Goal: Navigation & Orientation: Find specific page/section

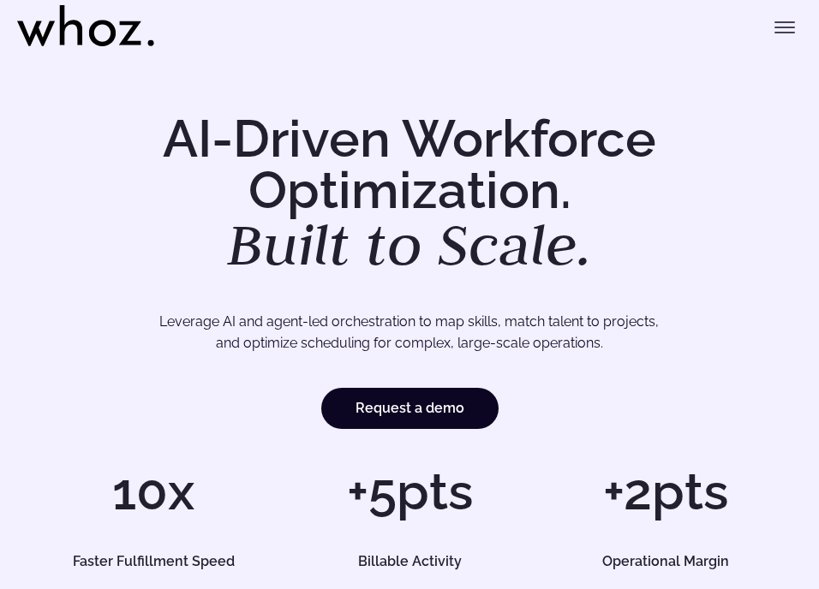
click at [784, 25] on icon "Toggle menu" at bounding box center [785, 27] width 21 height 21
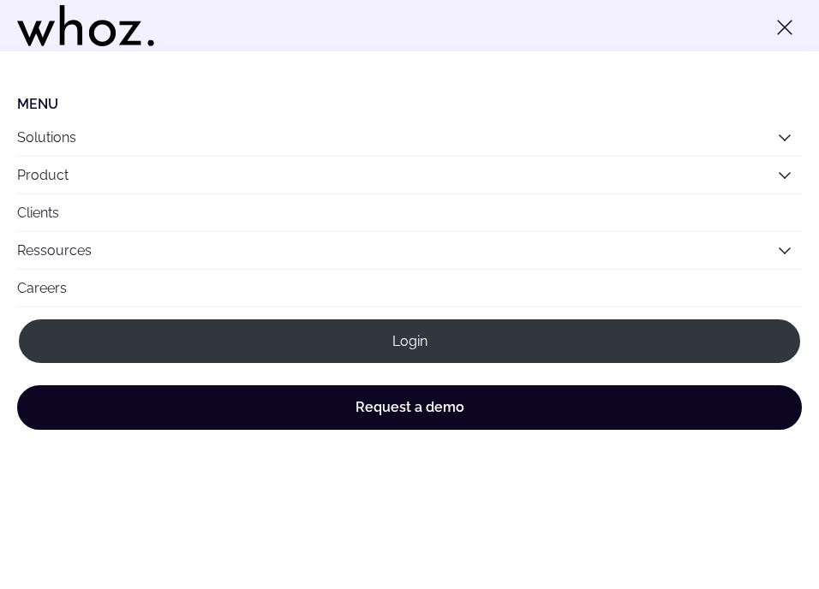
click at [518, 137] on button "Solutions" at bounding box center [409, 137] width 785 height 37
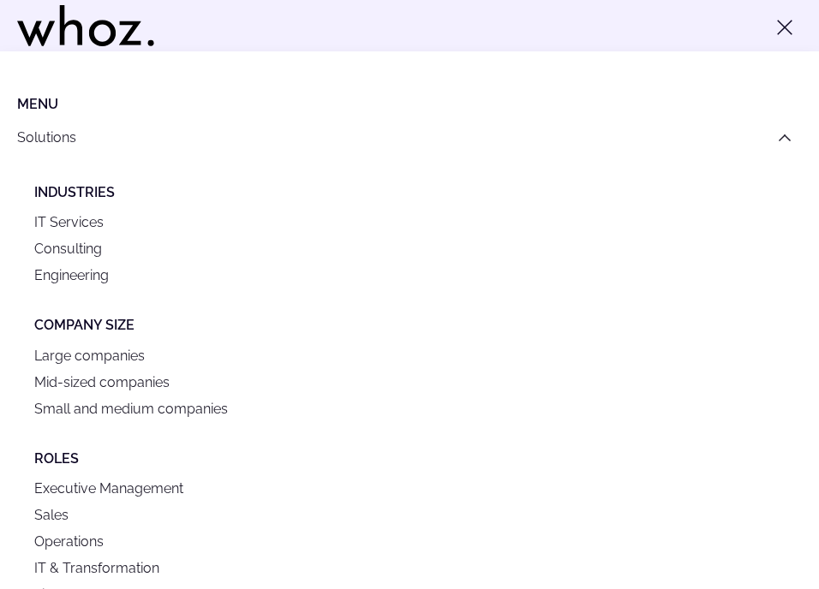
click at [785, 135] on icon "Main" at bounding box center [785, 135] width 10 height 10
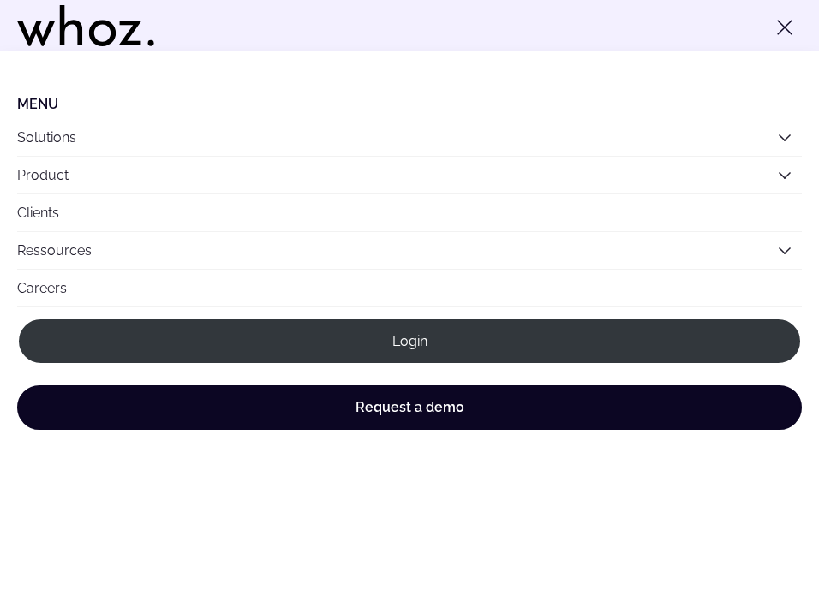
click at [783, 173] on icon "Main" at bounding box center [785, 176] width 14 height 14
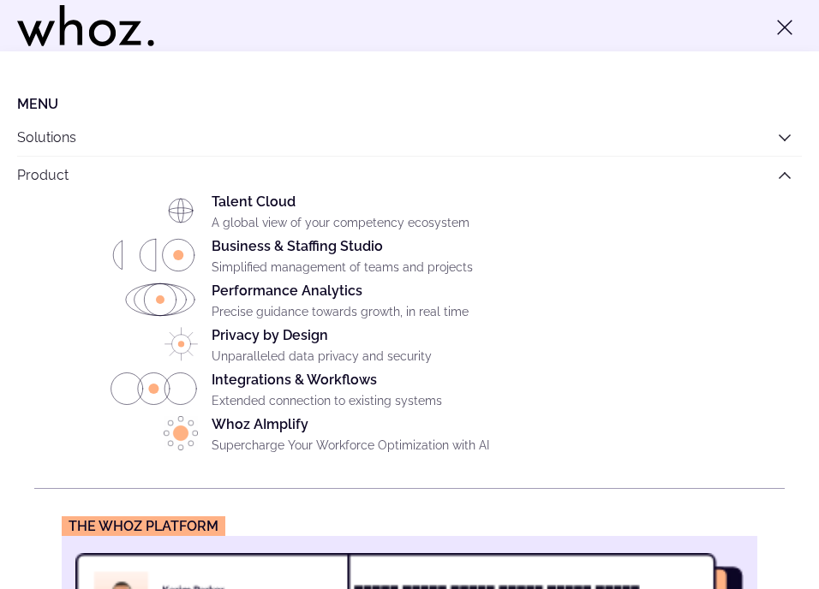
click at [788, 172] on icon "Main" at bounding box center [785, 176] width 14 height 14
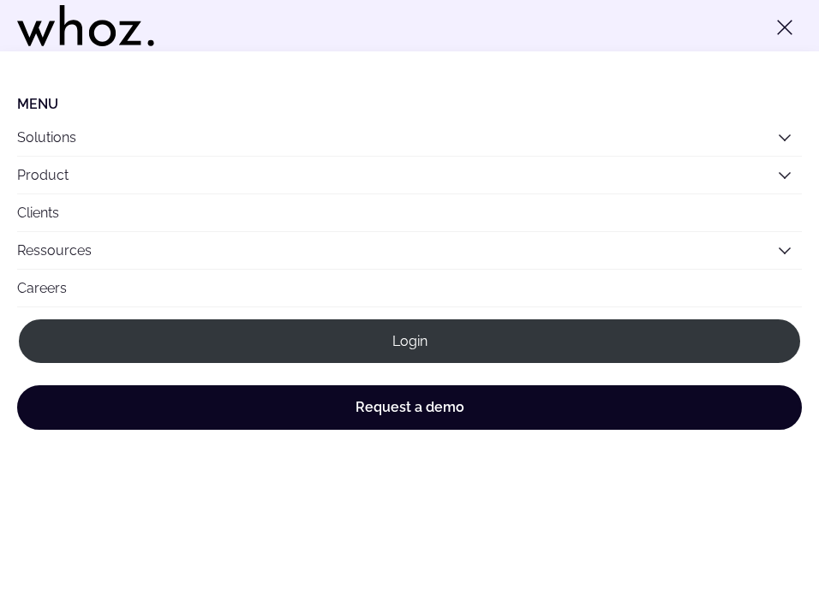
click at [787, 24] on icon "Toggle menu" at bounding box center [785, 28] width 14 height 14
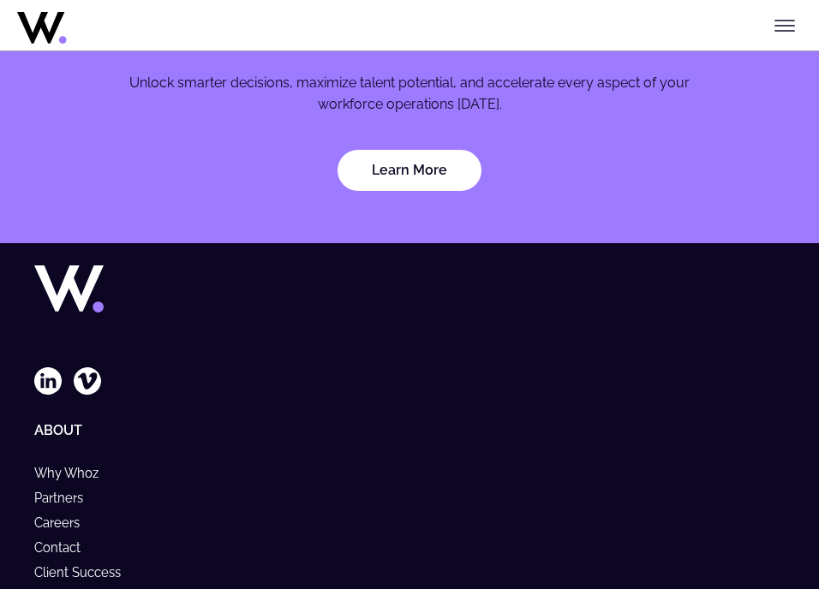
scroll to position [5788, 0]
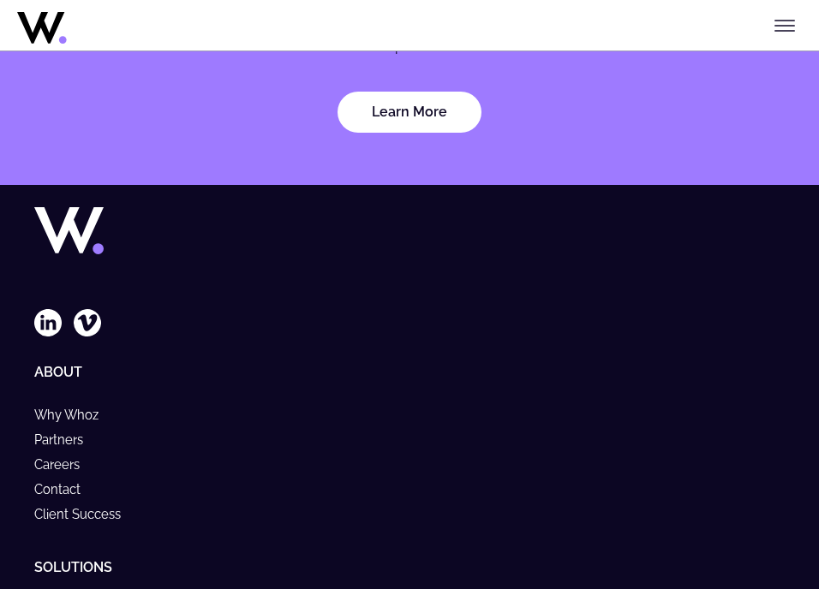
click at [60, 368] on h5 "About" at bounding box center [409, 372] width 751 height 16
click at [71, 408] on link "Why Whoz" at bounding box center [74, 415] width 80 height 15
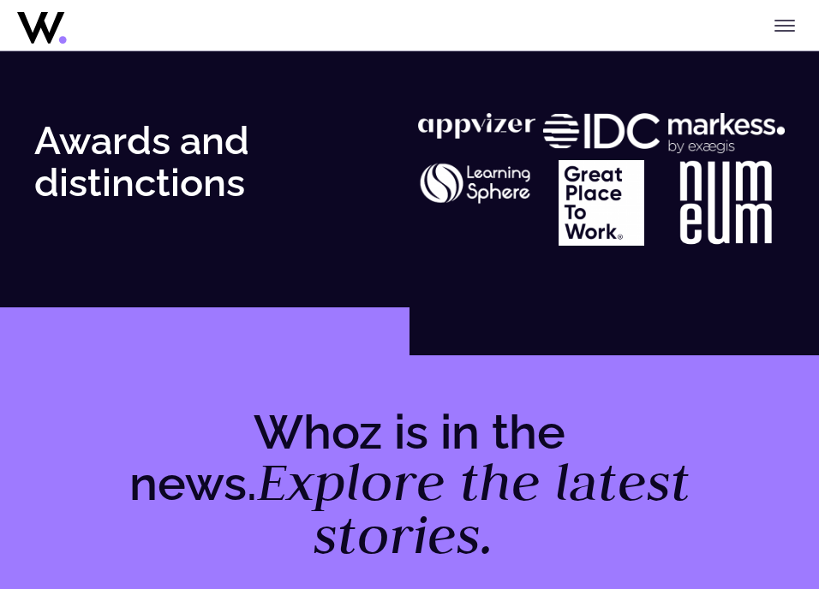
scroll to position [4437, 0]
